Goal: Find specific page/section: Find specific page/section

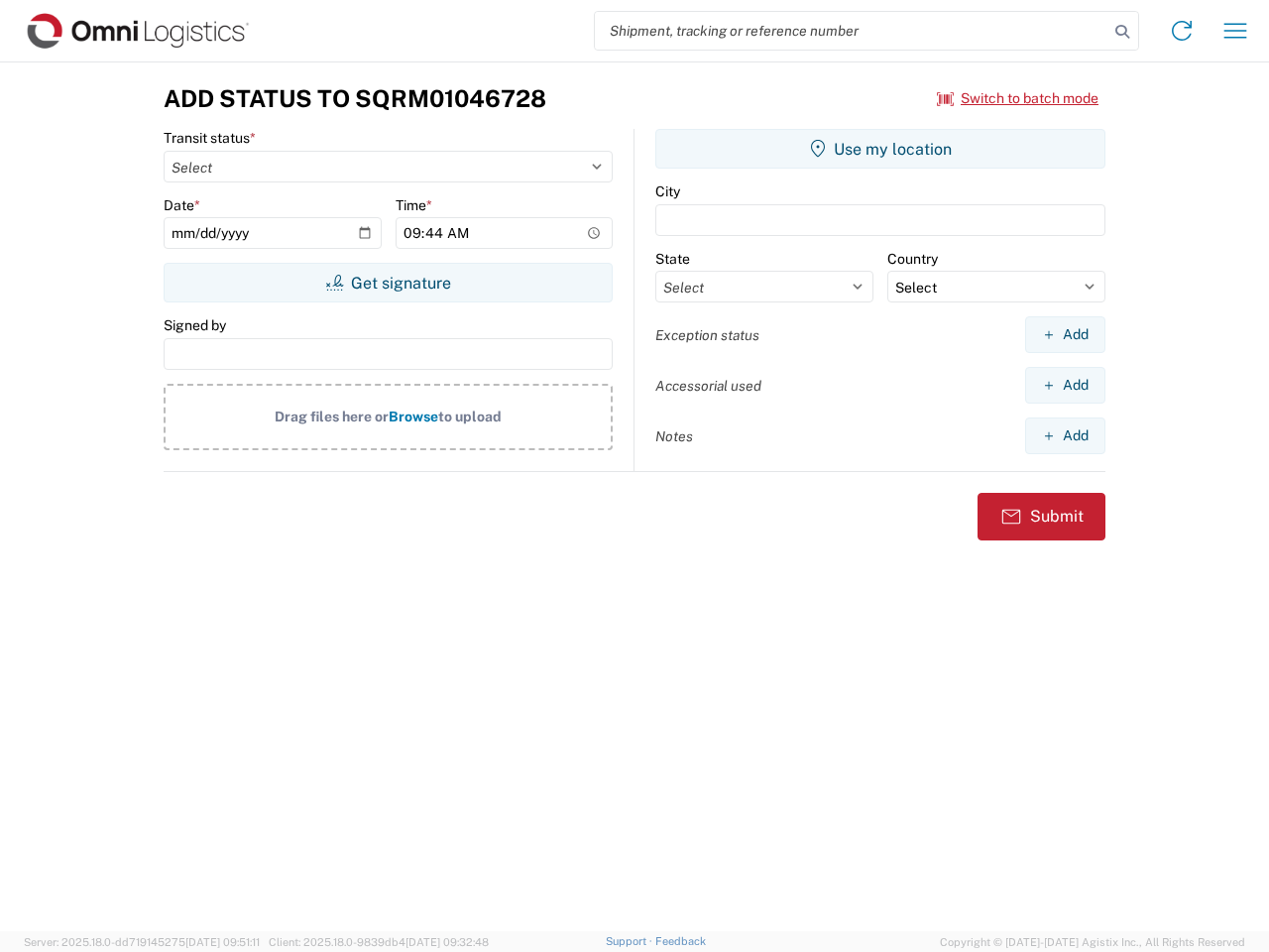
click at [852, 31] on input "search" at bounding box center [851, 31] width 513 height 38
click at [1122, 32] on icon at bounding box center [1122, 32] width 28 height 28
click at [1182, 31] on icon at bounding box center [1182, 31] width 32 height 32
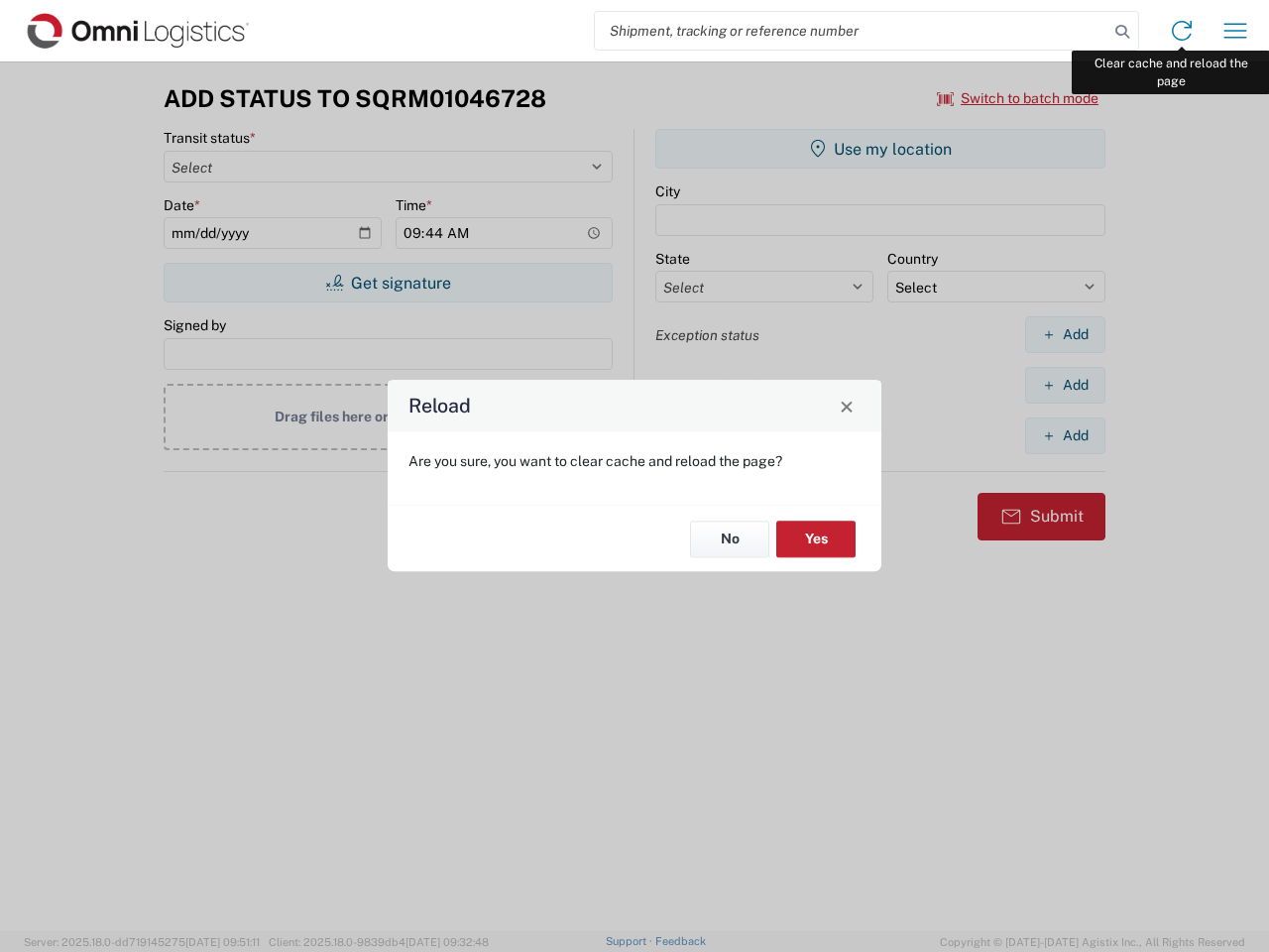
click at [1235, 31] on div "Reload Are you sure, you want to clear cache and reload the page? No Yes" at bounding box center [634, 476] width 1269 height 952
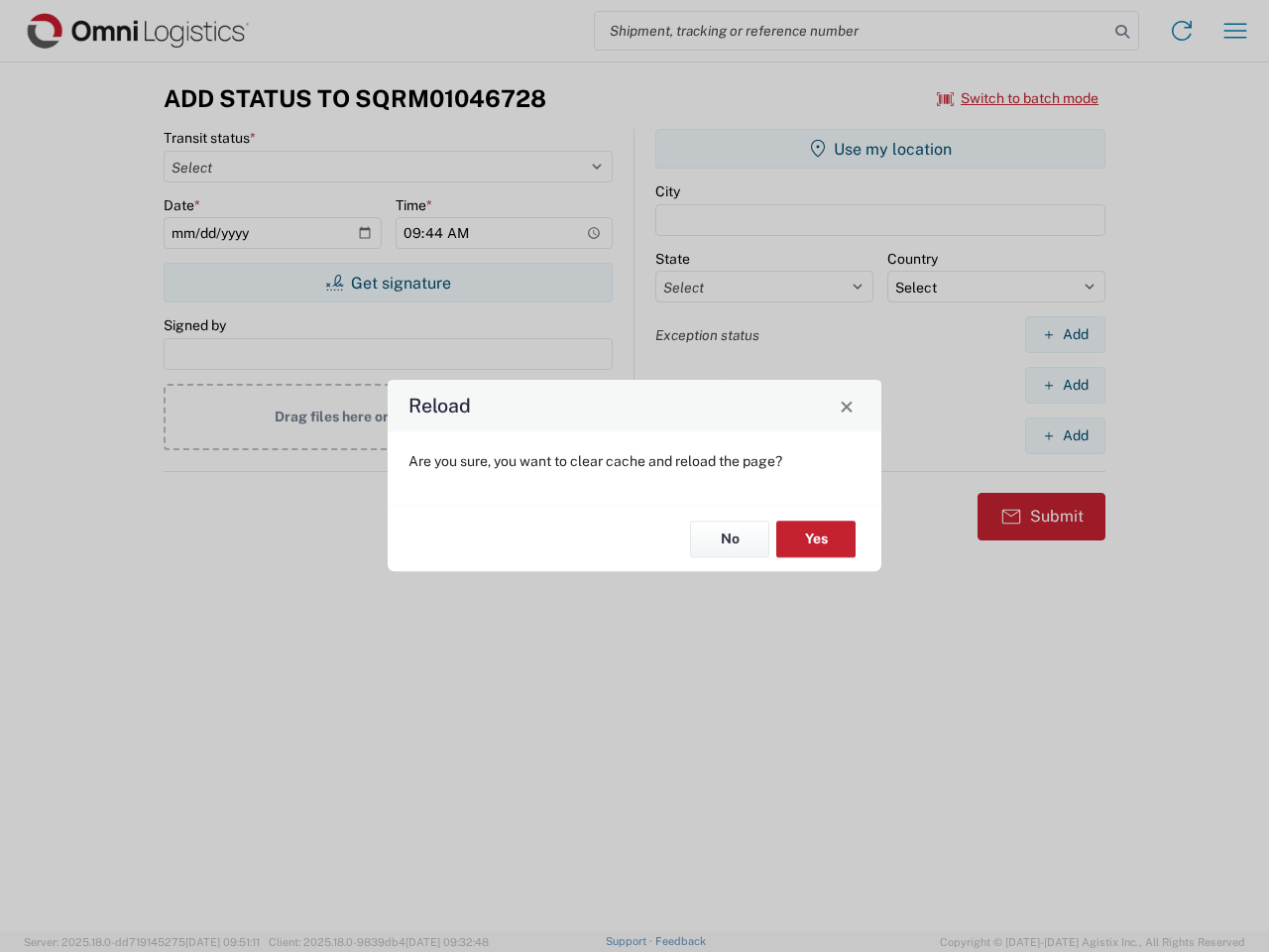
click at [1019, 98] on div "Reload Are you sure, you want to clear cache and reload the page? No Yes" at bounding box center [634, 476] width 1269 height 952
click at [388, 283] on div "Reload Are you sure, you want to clear cache and reload the page? No Yes" at bounding box center [634, 476] width 1269 height 952
click at [880, 149] on div "Reload Are you sure, you want to clear cache and reload the page? No Yes" at bounding box center [634, 476] width 1269 height 952
click at [1065, 334] on div "Reload Are you sure, you want to clear cache and reload the page? No Yes" at bounding box center [634, 476] width 1269 height 952
click at [1065, 385] on div "Reload Are you sure, you want to clear cache and reload the page? No Yes" at bounding box center [634, 476] width 1269 height 952
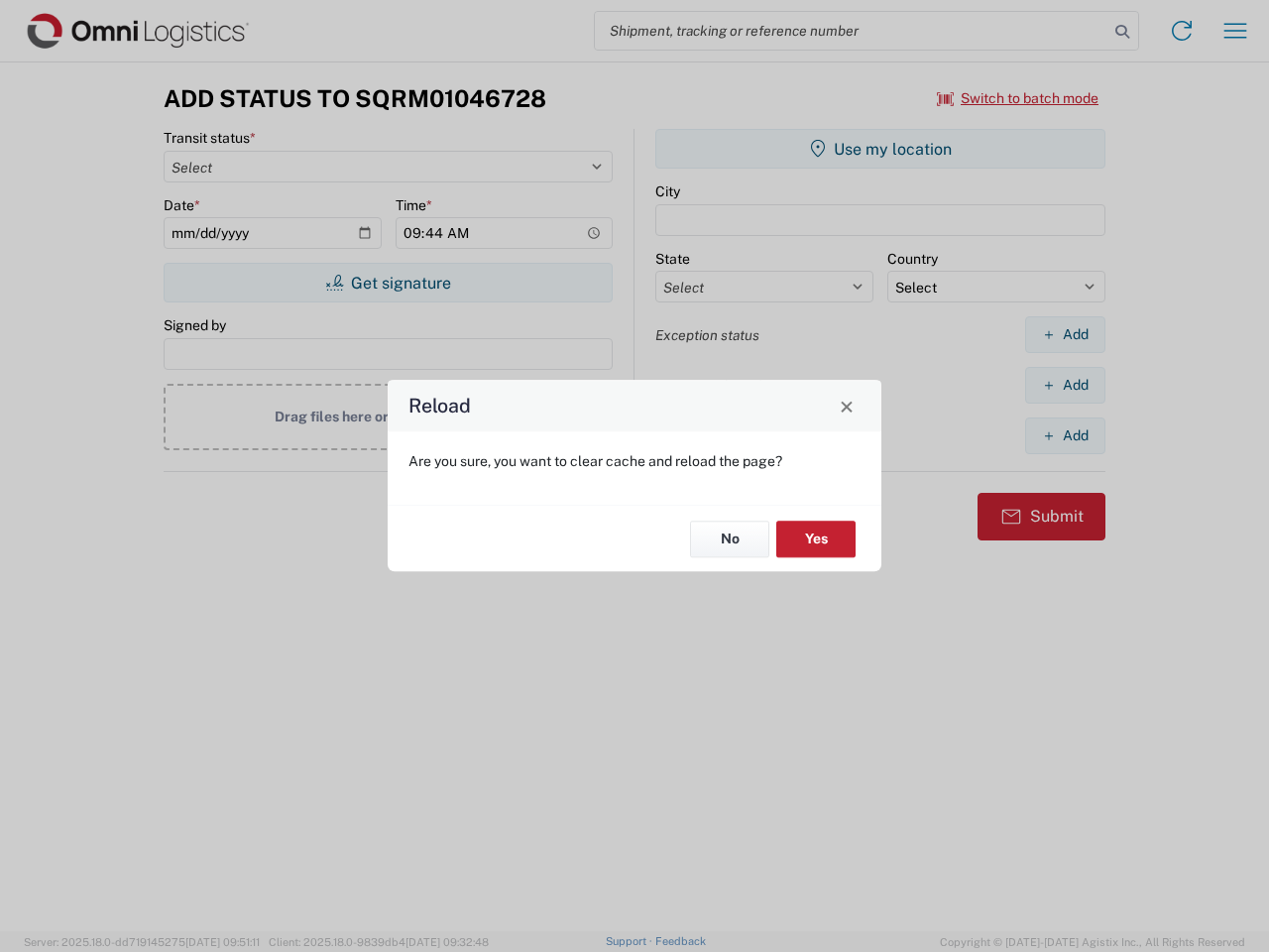
click at [1065, 436] on div "Reload Are you sure, you want to clear cache and reload the page? No Yes" at bounding box center [634, 476] width 1269 height 952
